Goal: Information Seeking & Learning: Compare options

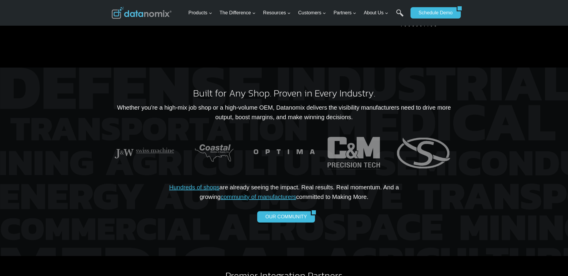
scroll to position [1137, 0]
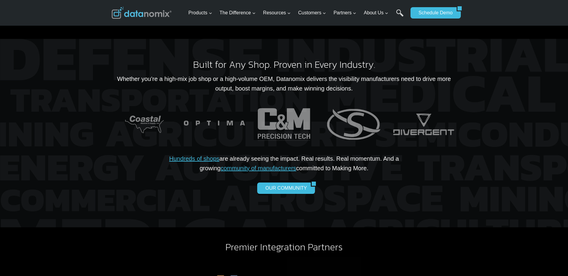
drag, startPoint x: 105, startPoint y: 222, endPoint x: 100, endPoint y: 150, distance: 71.6
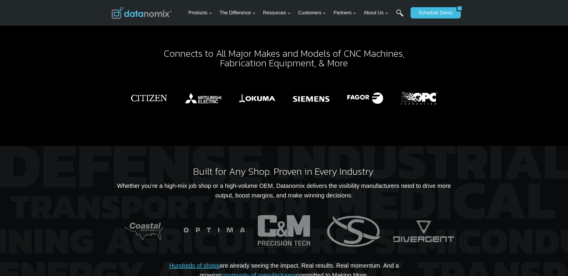
scroll to position [0, 0]
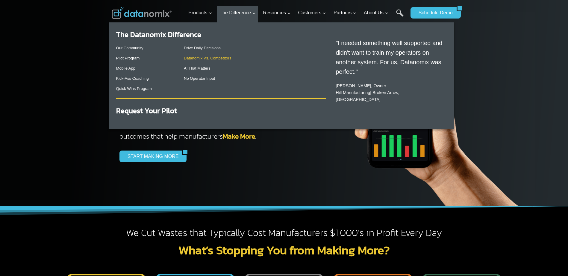
click at [214, 60] on link "Datanomix Vs. Competitors" at bounding box center [207, 58] width 47 height 4
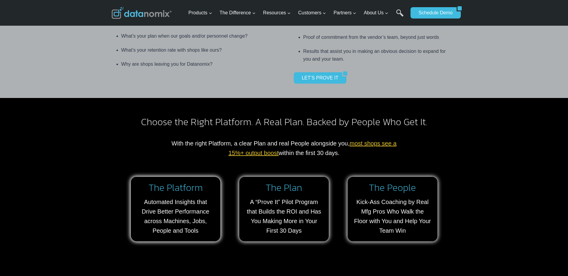
scroll to position [359, 0]
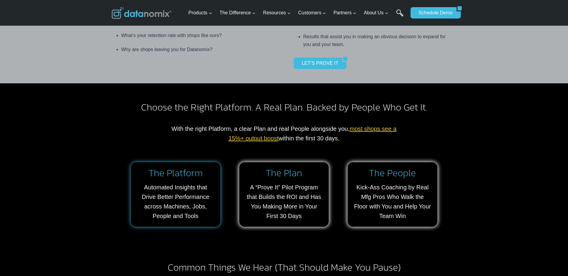
click at [190, 167] on link at bounding box center [175, 194] width 89 height 65
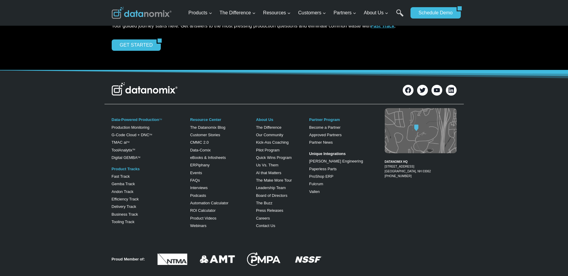
scroll to position [539, 0]
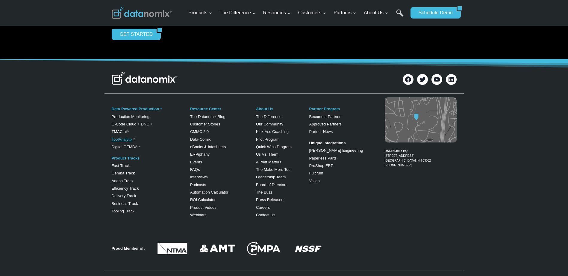
click at [124, 141] on link "ToolAnalytix" at bounding box center [122, 139] width 21 height 4
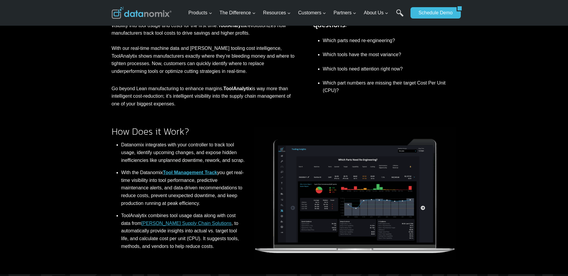
scroll to position [209, 0]
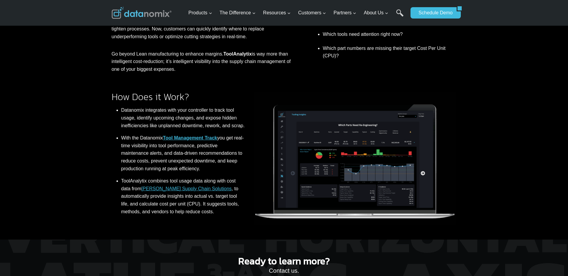
click at [370, 170] on img at bounding box center [355, 158] width 202 height 133
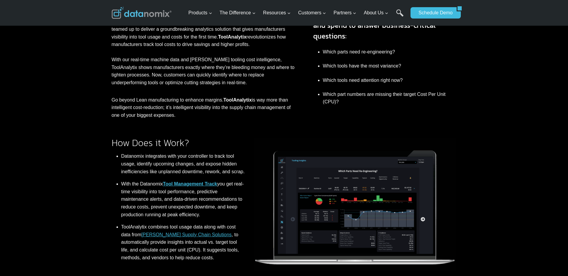
scroll to position [120, 0]
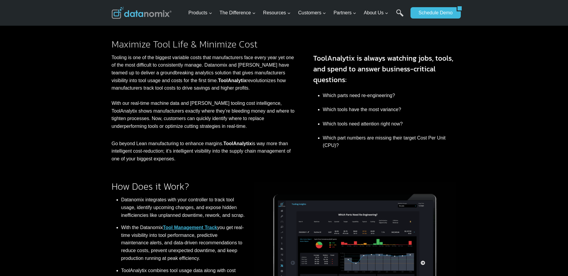
drag, startPoint x: 494, startPoint y: 195, endPoint x: 486, endPoint y: 174, distance: 22.0
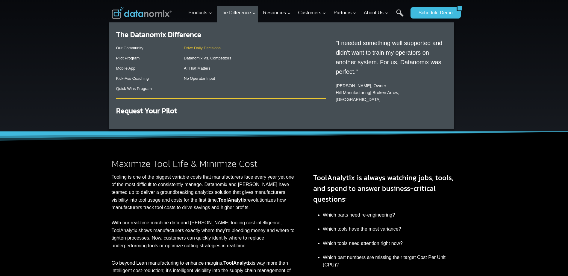
click at [205, 50] on link "Drive Daily Decisions" at bounding box center [202, 48] width 37 height 4
